Goal: Information Seeking & Learning: Learn about a topic

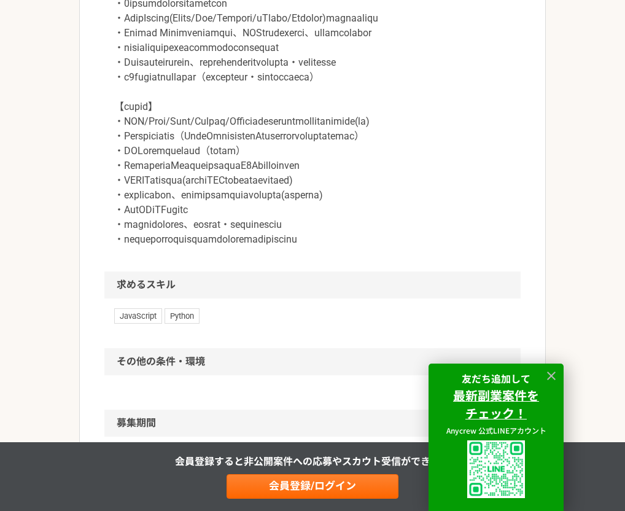
scroll to position [983, 0]
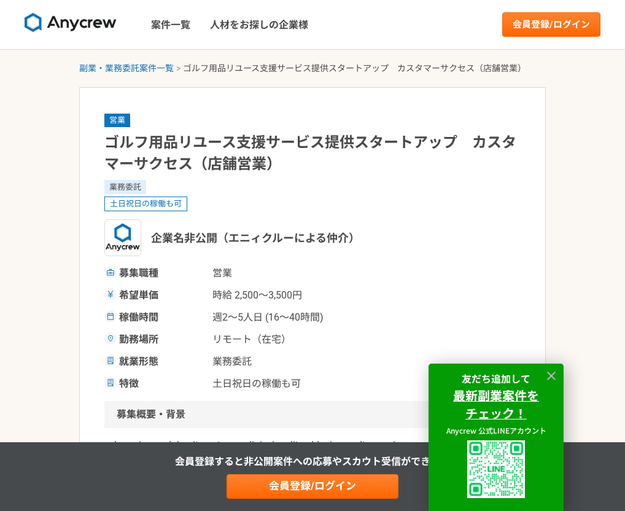
click at [289, 112] on div "営業 ゴルフ用品リユース支援サービス提供スタートアップ　カスタマーサクセス（店舗営業） 業務委託 土日祝日の稼働も可 企業名非公開（エニィクルーによる仲介） …" at bounding box center [312, 251] width 416 height 279
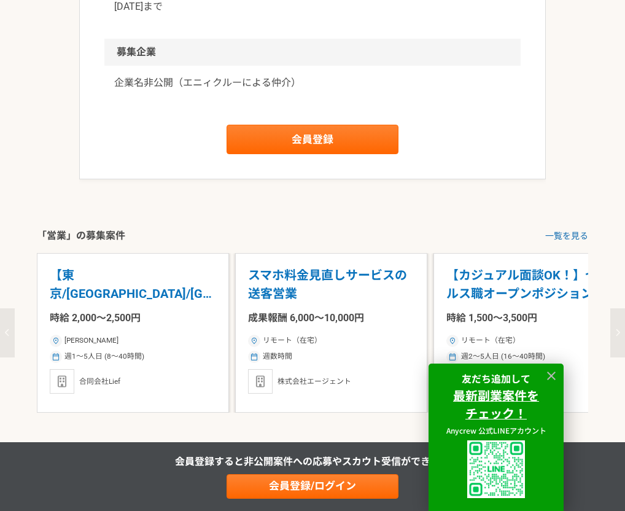
scroll to position [1351, 0]
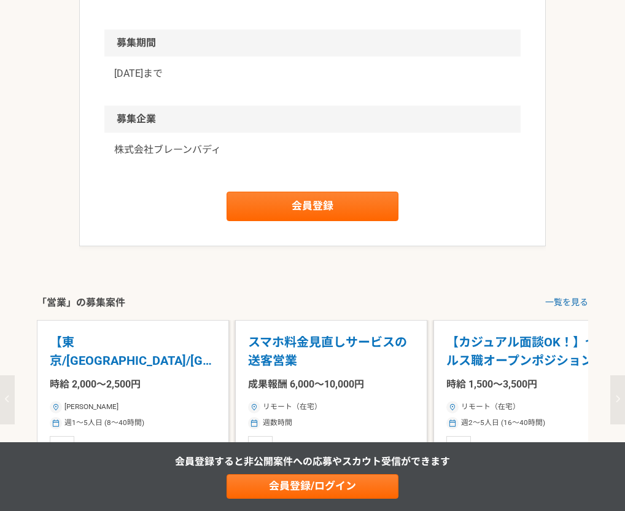
scroll to position [798, 0]
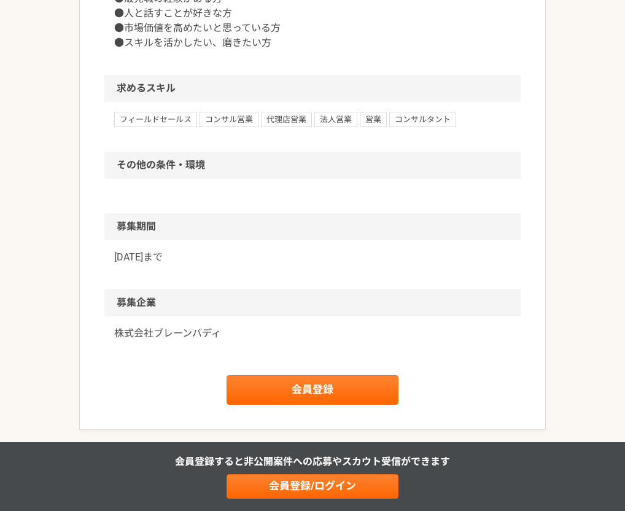
click at [275, 230] on h2 "募集期間" at bounding box center [312, 226] width 416 height 27
